Goal: Check status: Check status

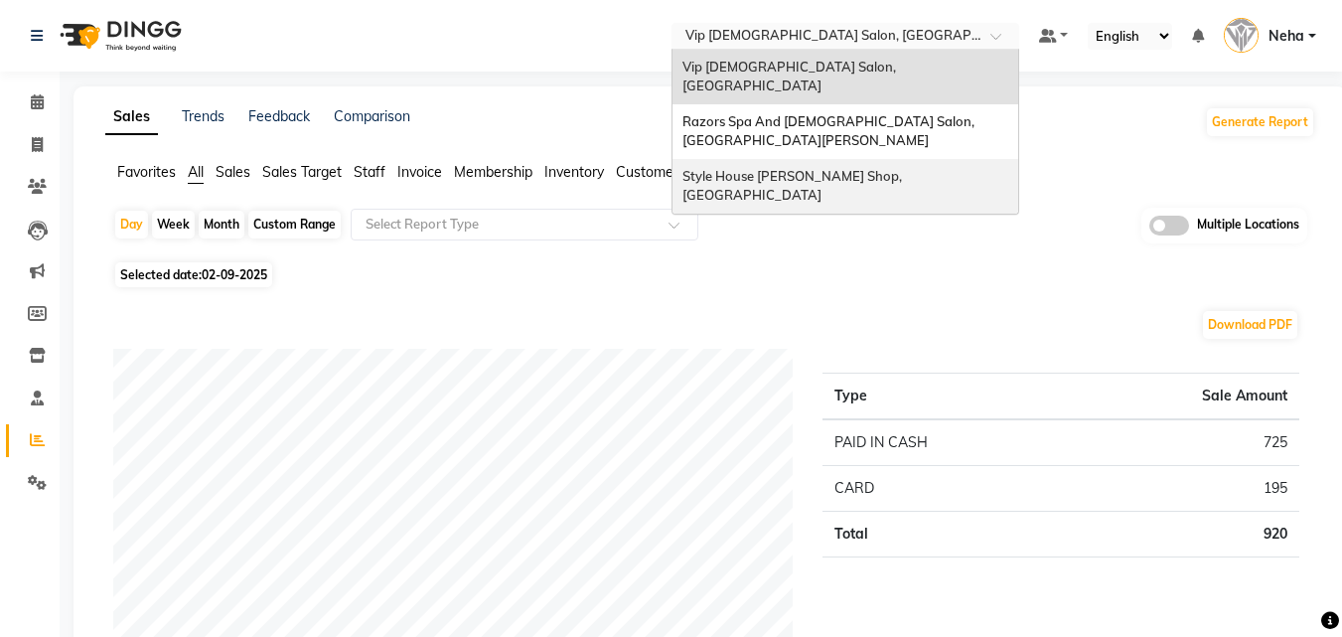
click at [762, 168] on span "Style House [PERSON_NAME] Shop, [GEOGRAPHIC_DATA]" at bounding box center [793, 186] width 222 height 36
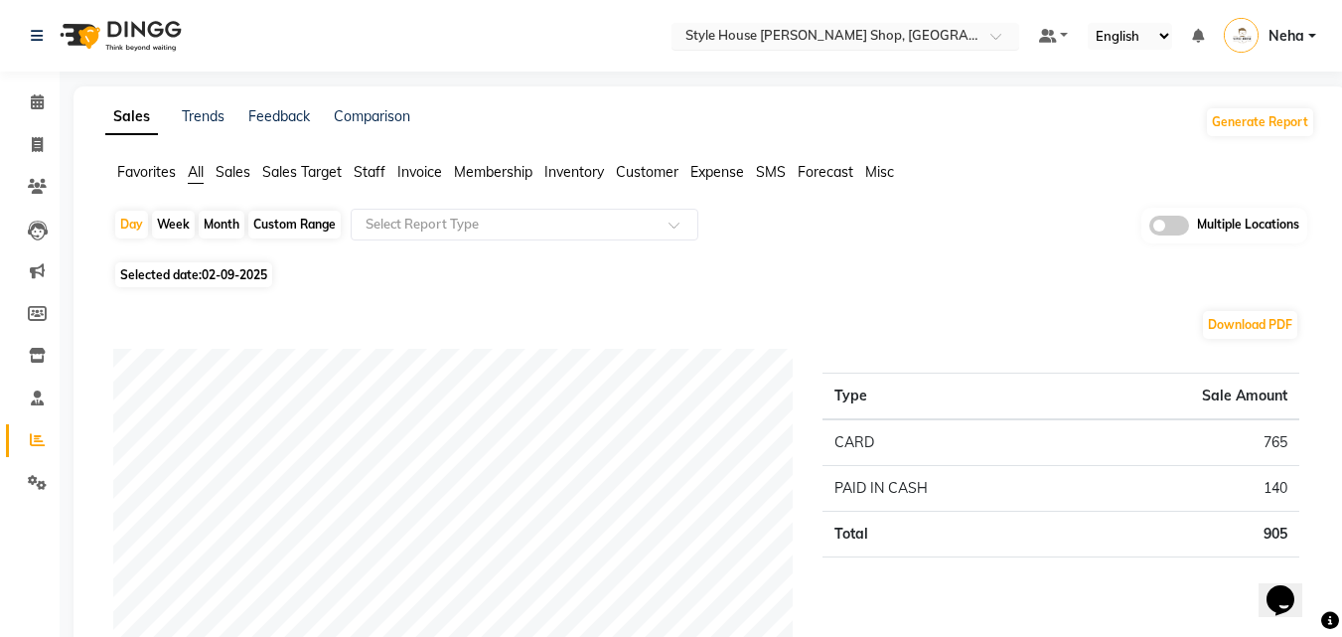
click at [810, 33] on input "text" at bounding box center [825, 38] width 288 height 20
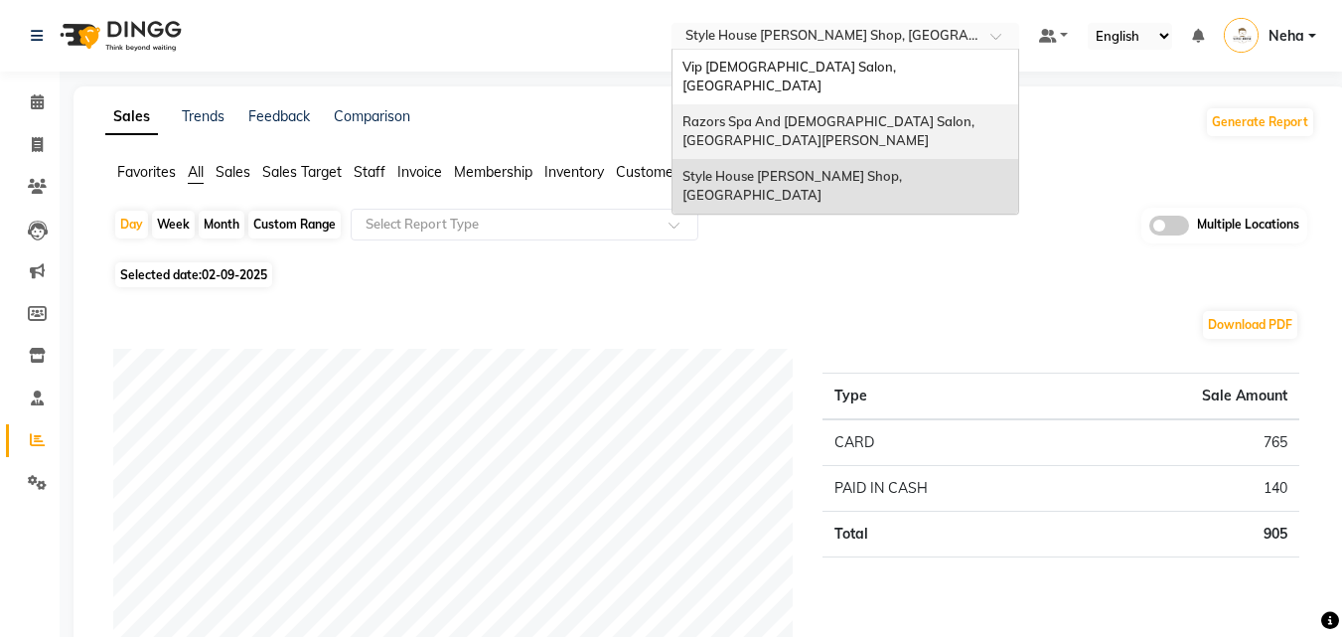
click at [725, 113] on span "Razors Spa And Gents Salon, Nadd Al Hamar" at bounding box center [829, 131] width 295 height 36
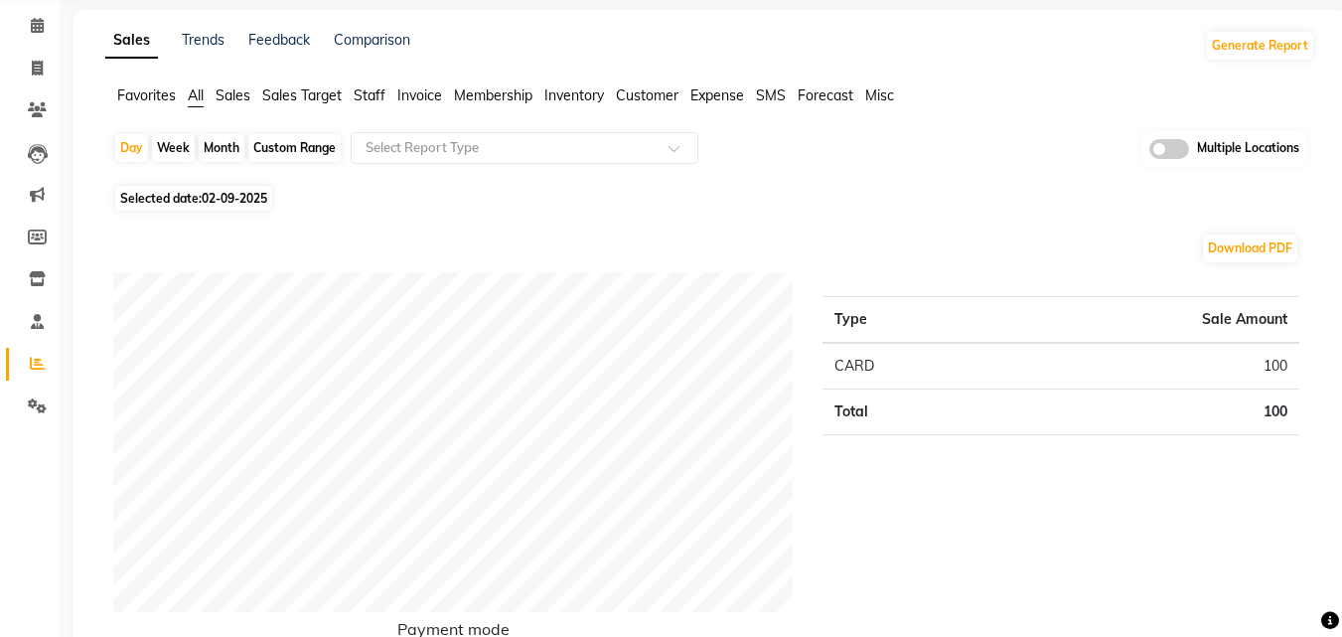
scroll to position [79, 0]
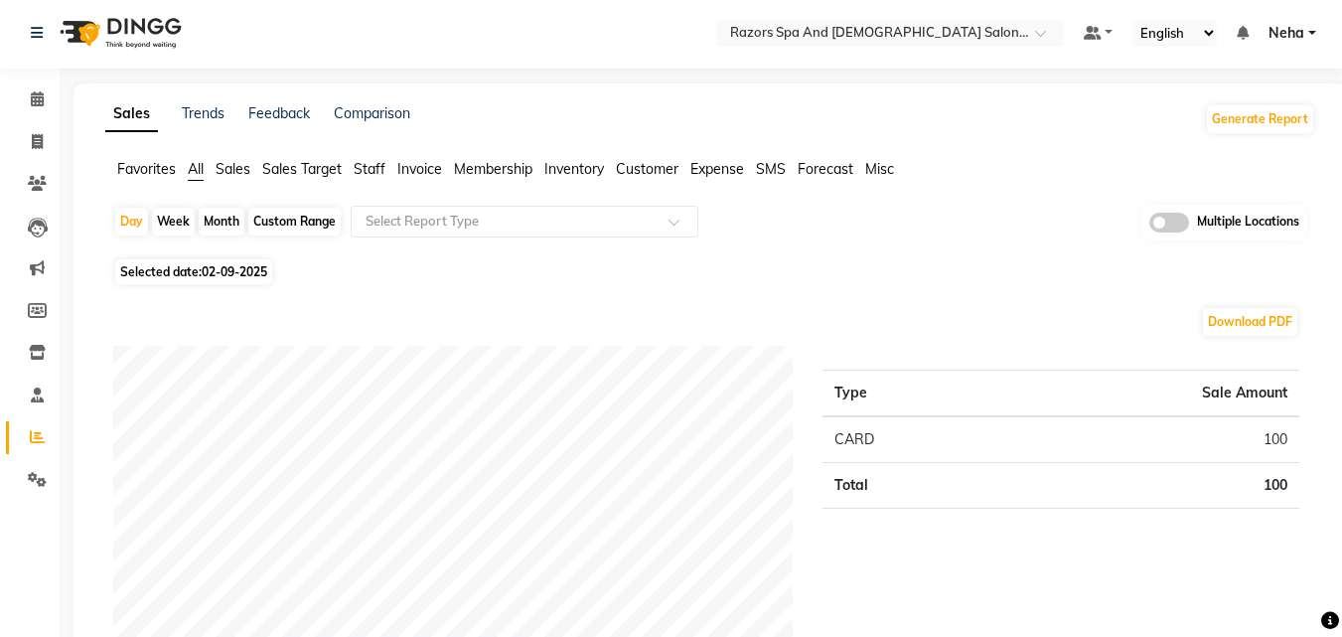
scroll to position [0, 0]
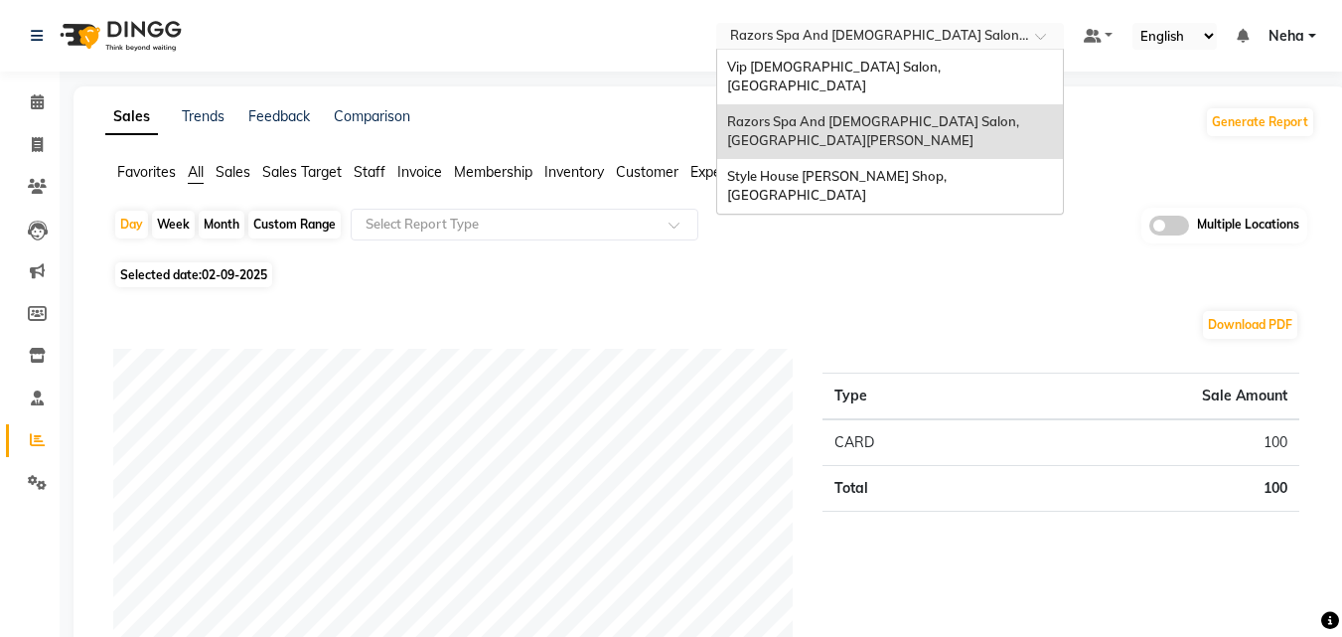
click at [864, 31] on input "text" at bounding box center [870, 38] width 288 height 20
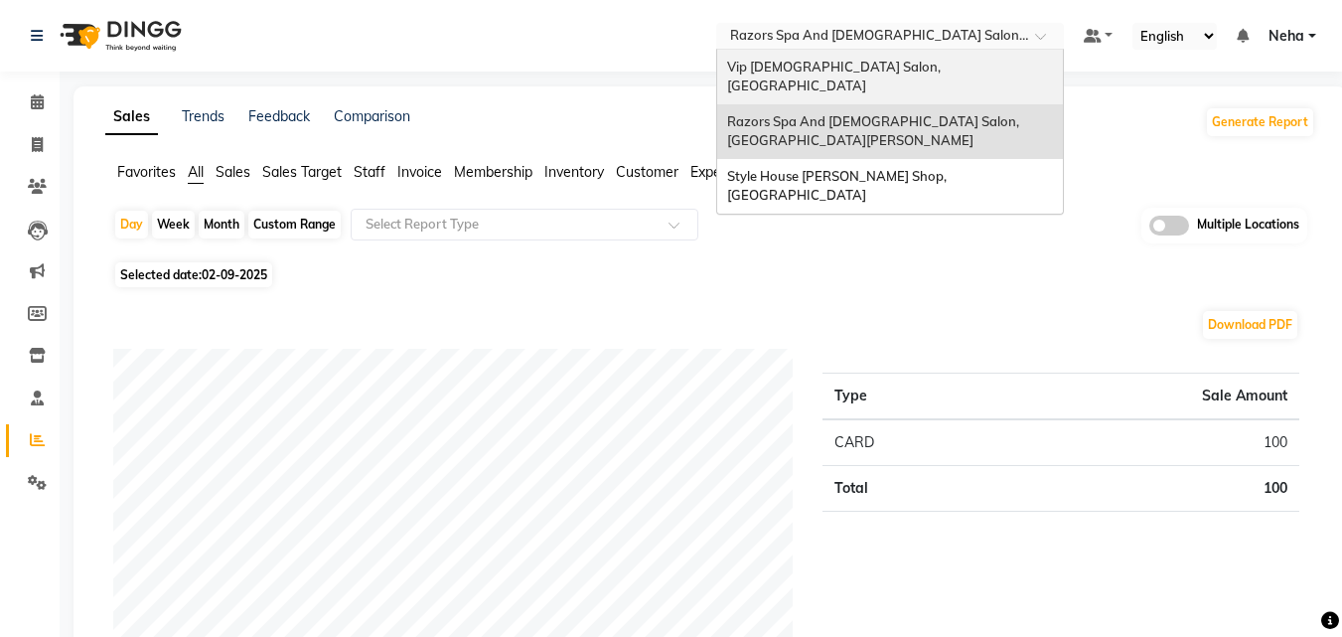
click at [821, 70] on span "Vip [DEMOGRAPHIC_DATA] Salon, [GEOGRAPHIC_DATA]" at bounding box center [835, 77] width 217 height 36
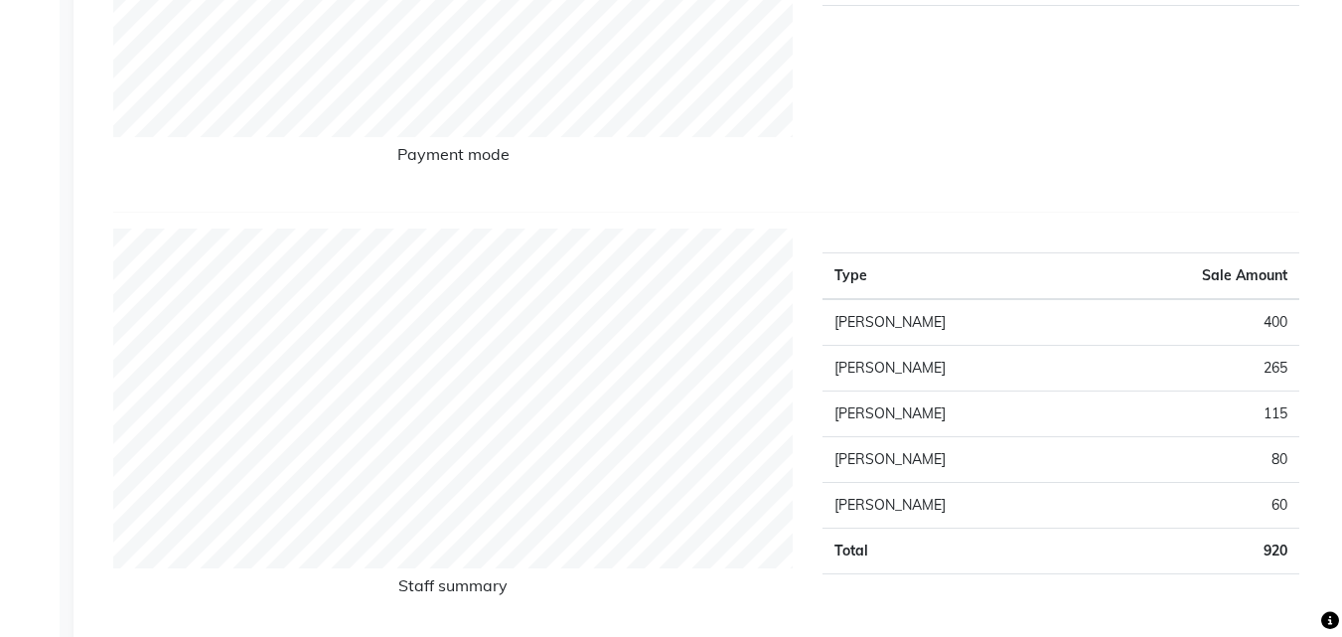
scroll to position [556, 0]
